Goal: Check status

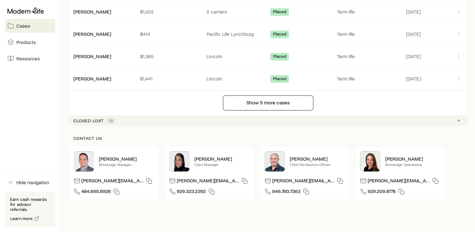
scroll to position [918, 0]
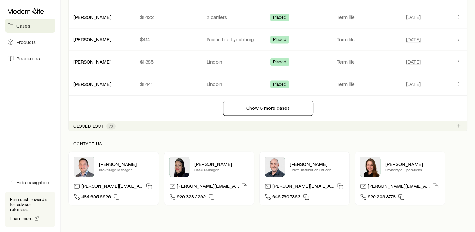
click at [96, 123] on p "Closed lost" at bounding box center [88, 125] width 30 height 5
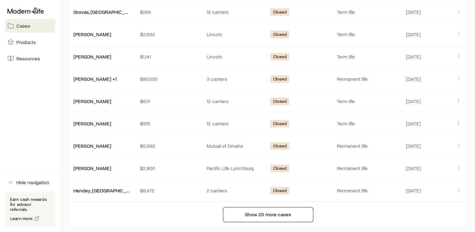
scroll to position [1294, 0]
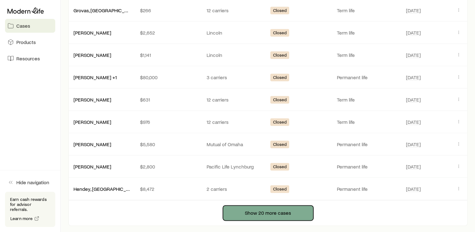
click at [266, 208] on button "Show 20 more cases" at bounding box center [268, 212] width 90 height 15
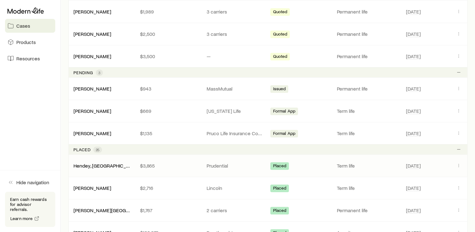
scroll to position [415, 0]
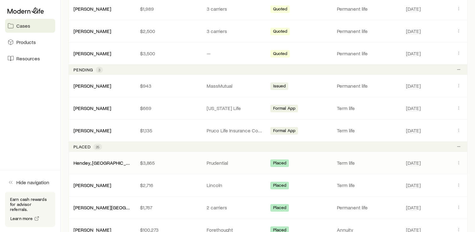
click at [254, 159] on p "Prudential" at bounding box center [235, 162] width 57 height 6
click at [95, 161] on link "Hendey, [GEOGRAPHIC_DATA] ([GEOGRAPHIC_DATA])" at bounding box center [132, 162] width 116 height 6
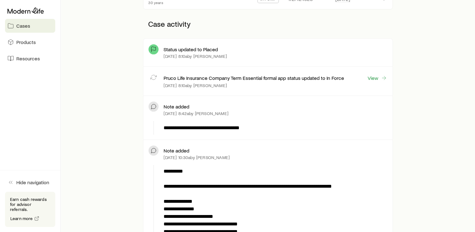
scroll to position [149, 0]
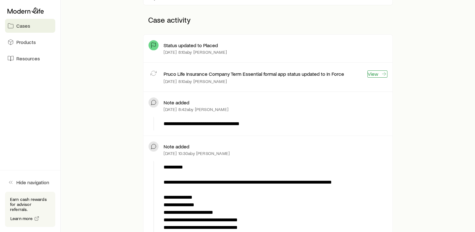
click at [372, 72] on link "View" at bounding box center [377, 73] width 20 height 7
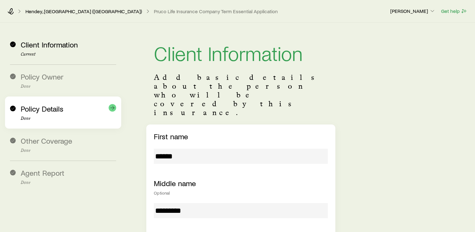
click at [65, 116] on p "Done" at bounding box center [68, 118] width 95 height 5
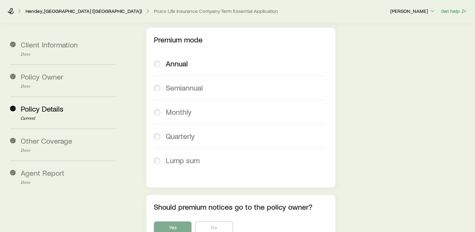
scroll to position [330, 0]
